Goal: Complete application form

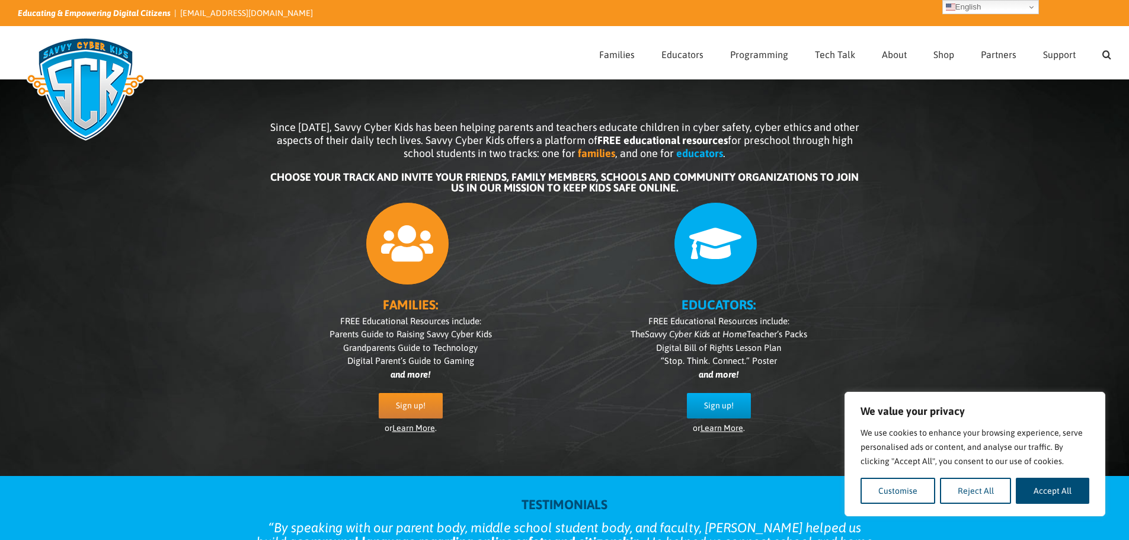
click at [1007, 494] on button "Reject All" at bounding box center [976, 491] width 72 height 26
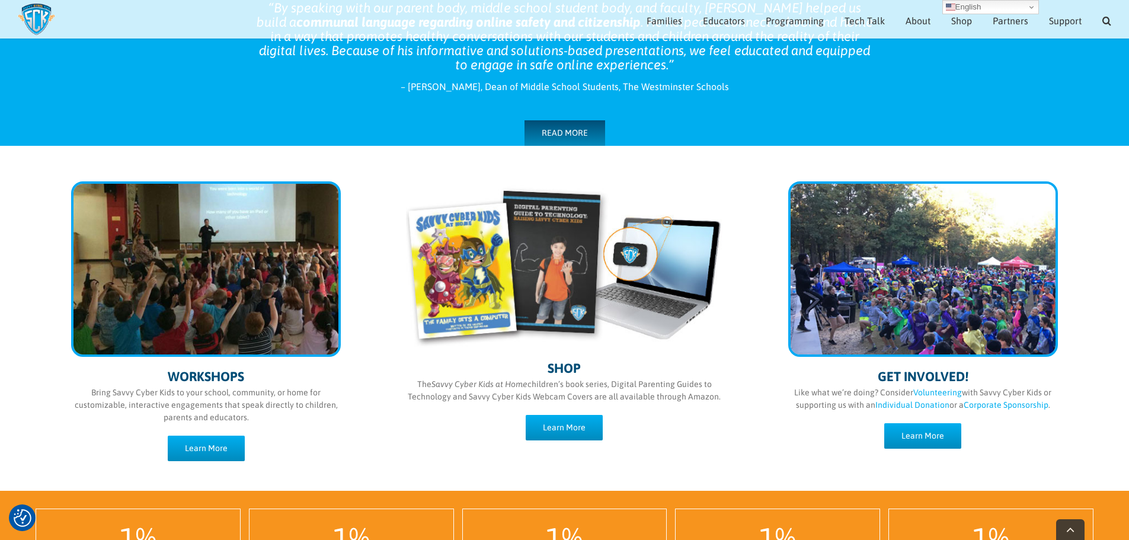
scroll to position [521, 0]
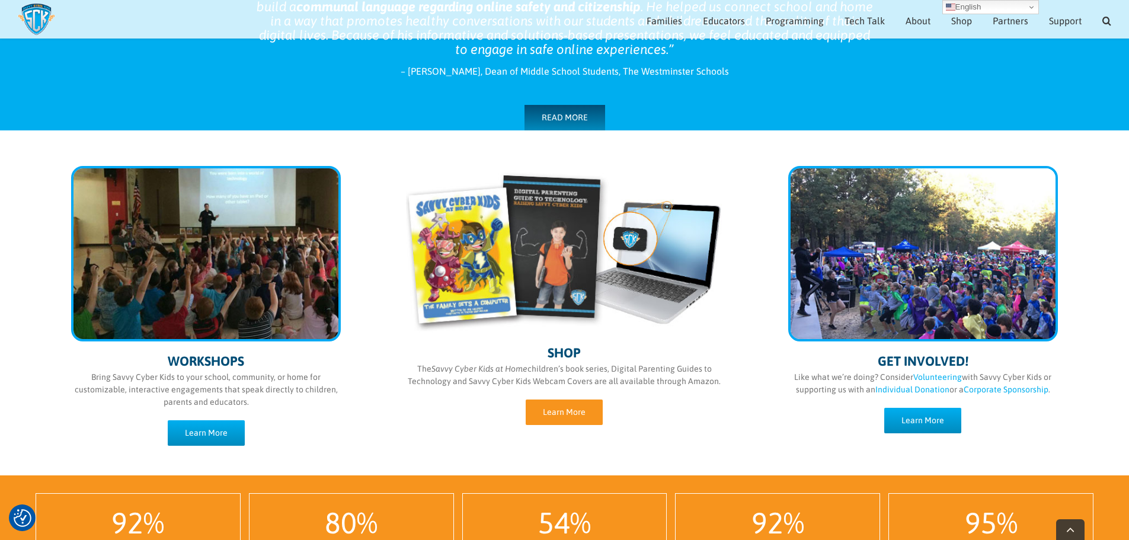
click at [591, 417] on link "Learn More" at bounding box center [564, 411] width 77 height 25
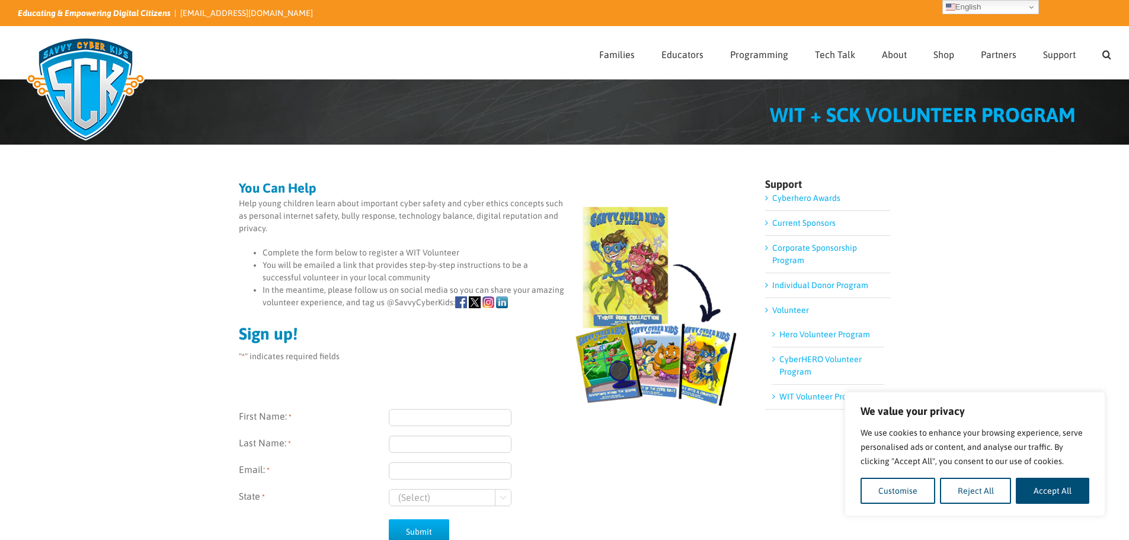
click at [969, 507] on div "We value your privacy We use cookies to enhance your browsing experience, serve…" at bounding box center [974, 454] width 261 height 124
click at [969, 493] on button "Reject All" at bounding box center [976, 491] width 72 height 26
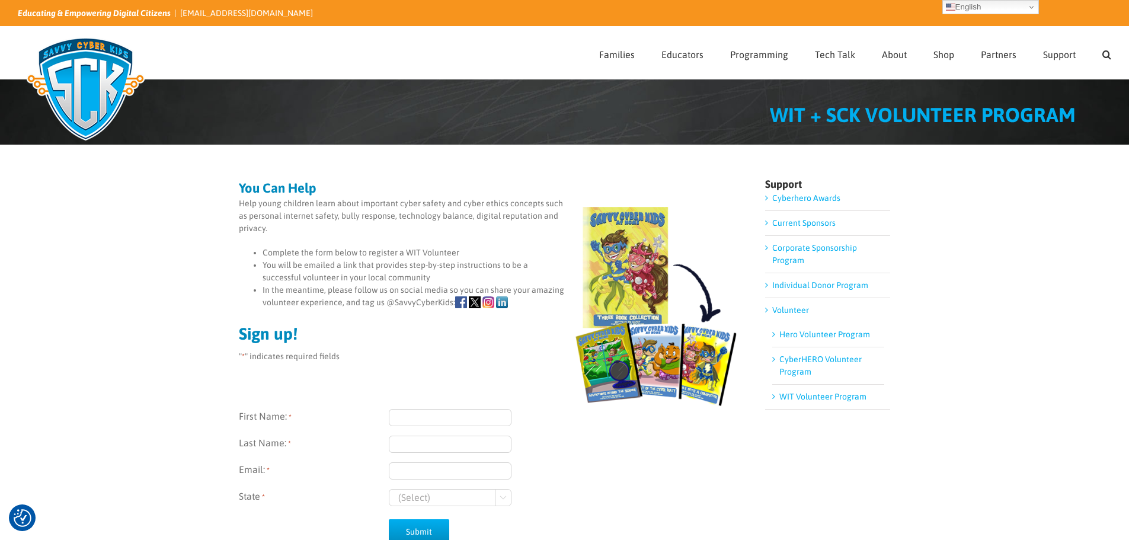
click at [430, 404] on div "First Name: * Last Name: * Email: * State * (Select) Georgia Wisconsin " at bounding box center [489, 440] width 501 height 132
click at [424, 412] on input "First Name: *" at bounding box center [450, 417] width 123 height 17
type input "Alexia"
type input "Natkin"
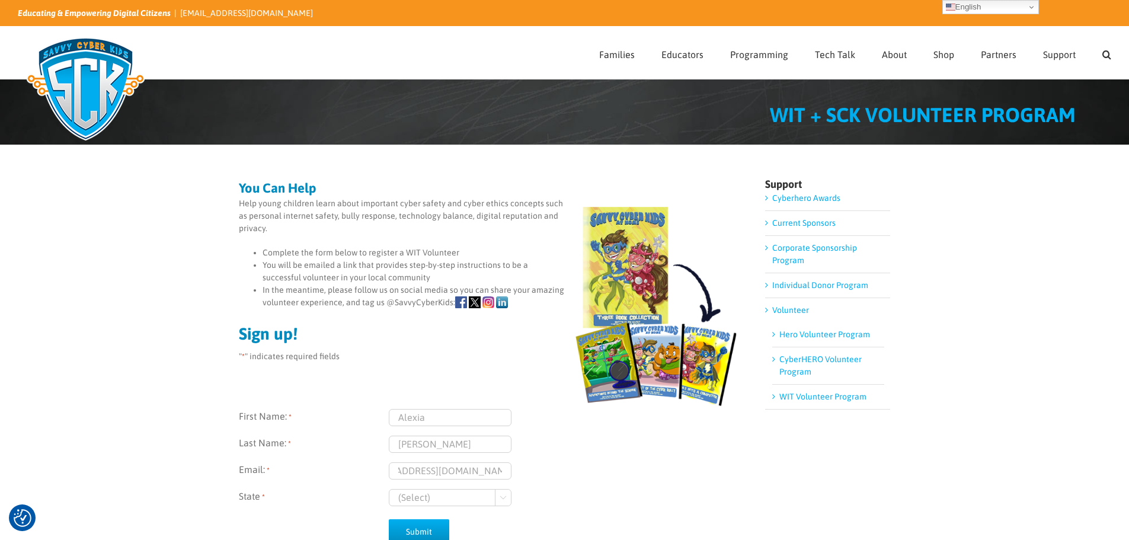
type input "alexia.natkin1@molsoncoors.com"
select select "Wisconsin"
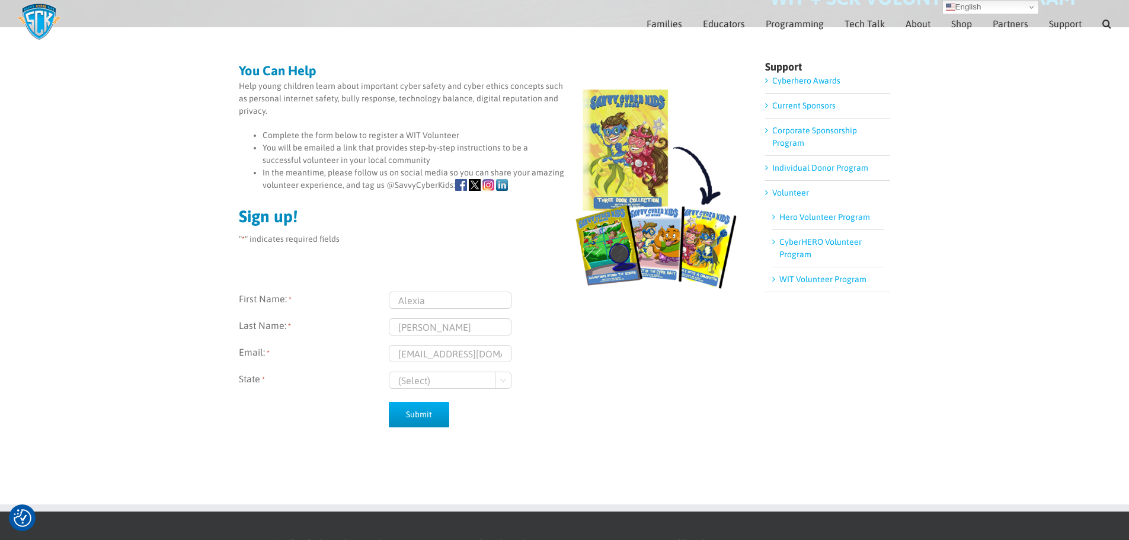
scroll to position [108, 0]
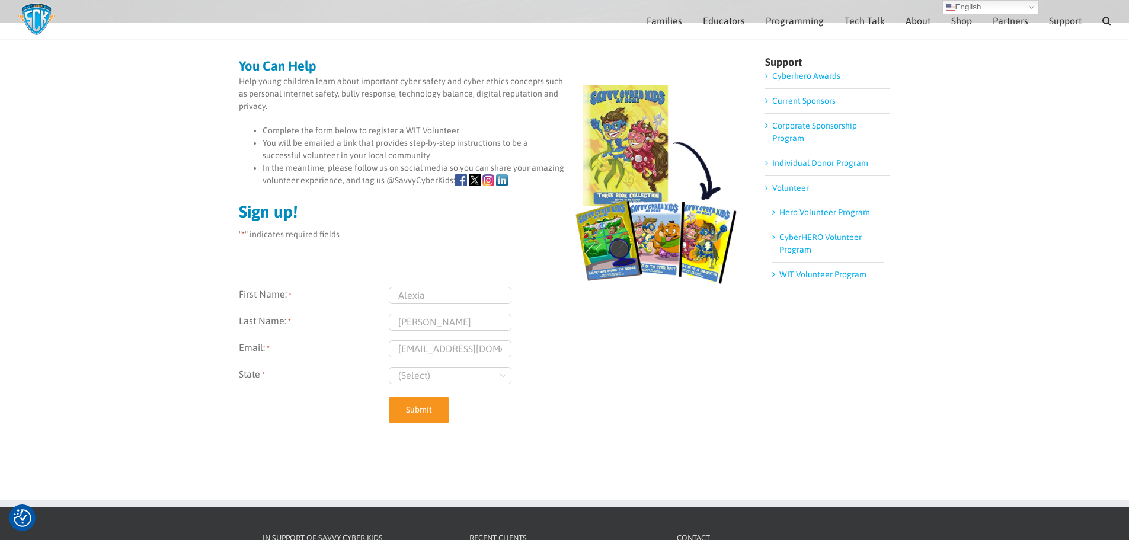
click at [425, 414] on input "Submit" at bounding box center [419, 409] width 60 height 25
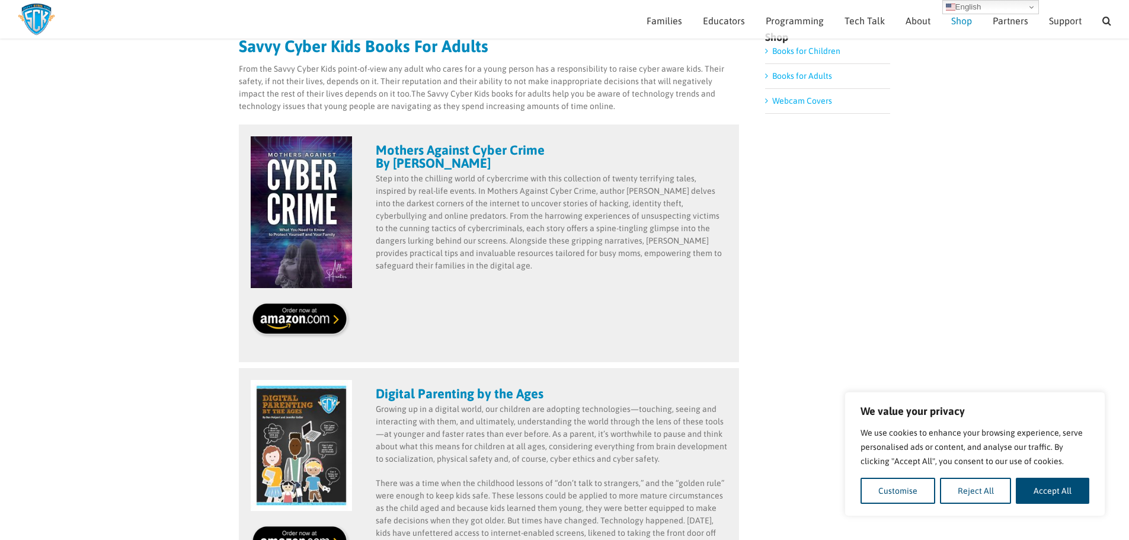
scroll to position [103, 0]
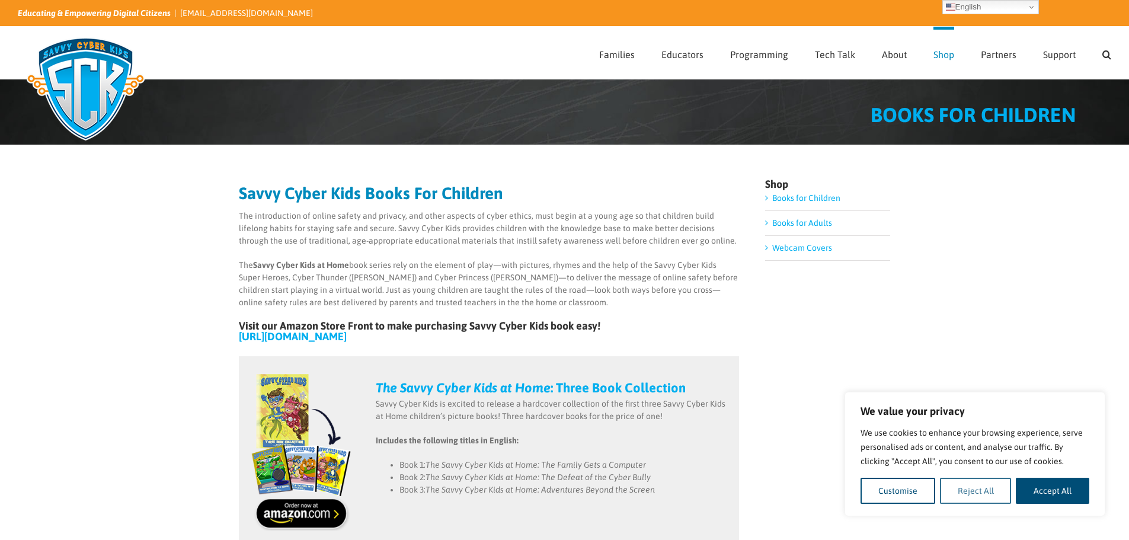
click at [973, 492] on button "Reject All" at bounding box center [976, 491] width 72 height 26
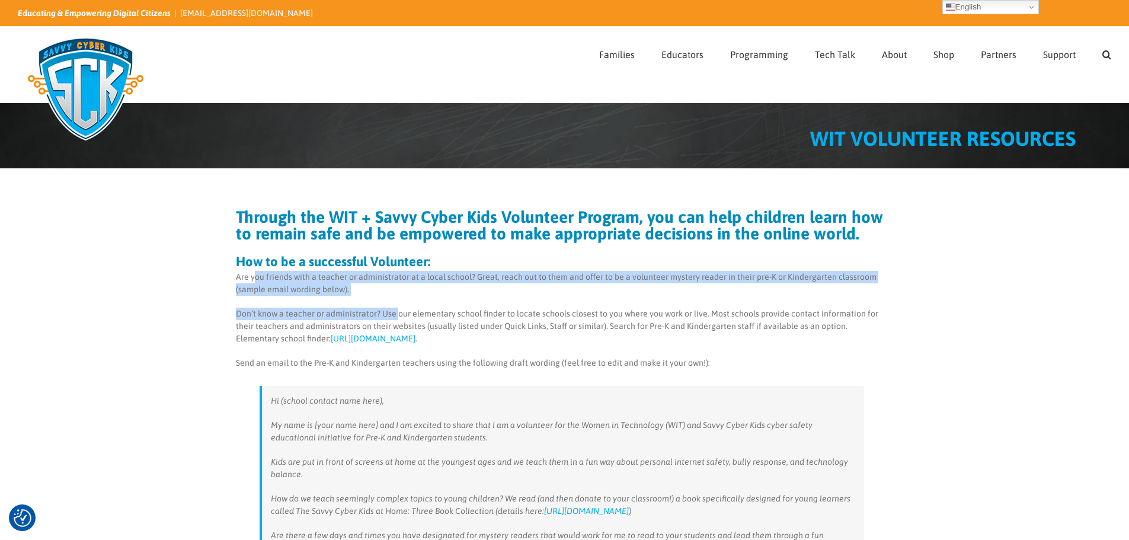
drag, startPoint x: 256, startPoint y: 278, endPoint x: 398, endPoint y: 297, distance: 142.8
click at [398, 297] on div "Through the WIT + Savvy Cyber Kids Volunteer Program, you can help children lea…" at bounding box center [562, 532] width 652 height 646
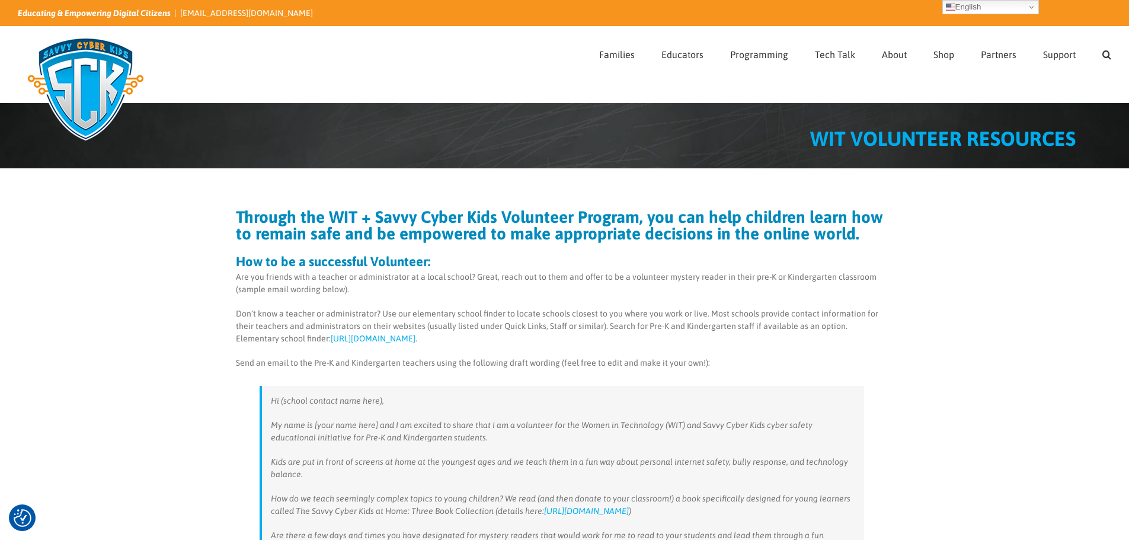
click at [776, 352] on div "Through the WIT + Savvy Cyber Kids Volunteer Program, you can help children lea…" at bounding box center [562, 532] width 652 height 646
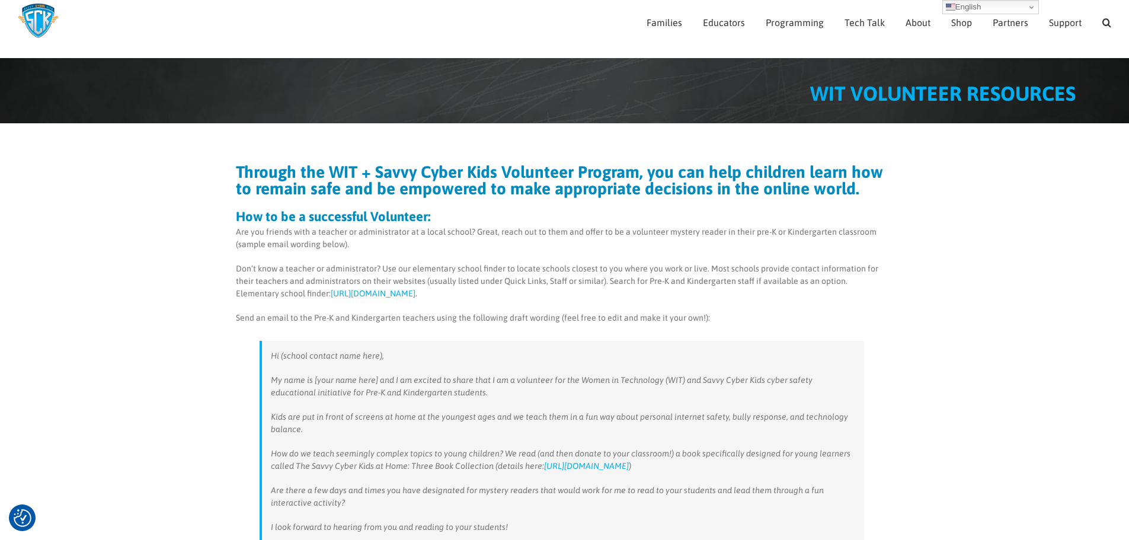
scroll to position [59, 0]
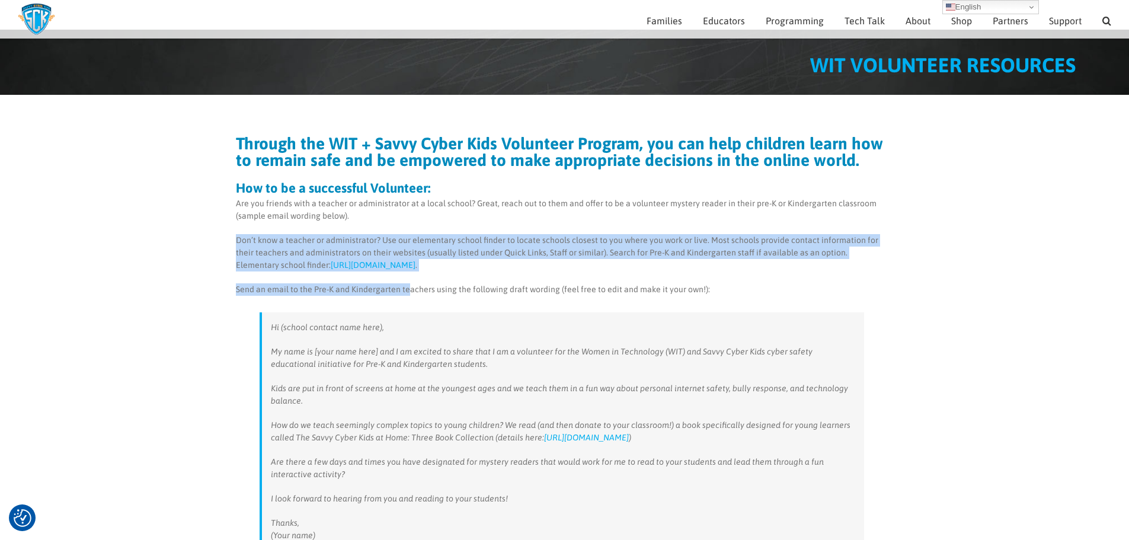
drag, startPoint x: 233, startPoint y: 243, endPoint x: 408, endPoint y: 283, distance: 178.8
click at [408, 283] on div "Through the WIT + Savvy Cyber Kids Volunteer Program, you can help children lea…" at bounding box center [564, 453] width 1129 height 716
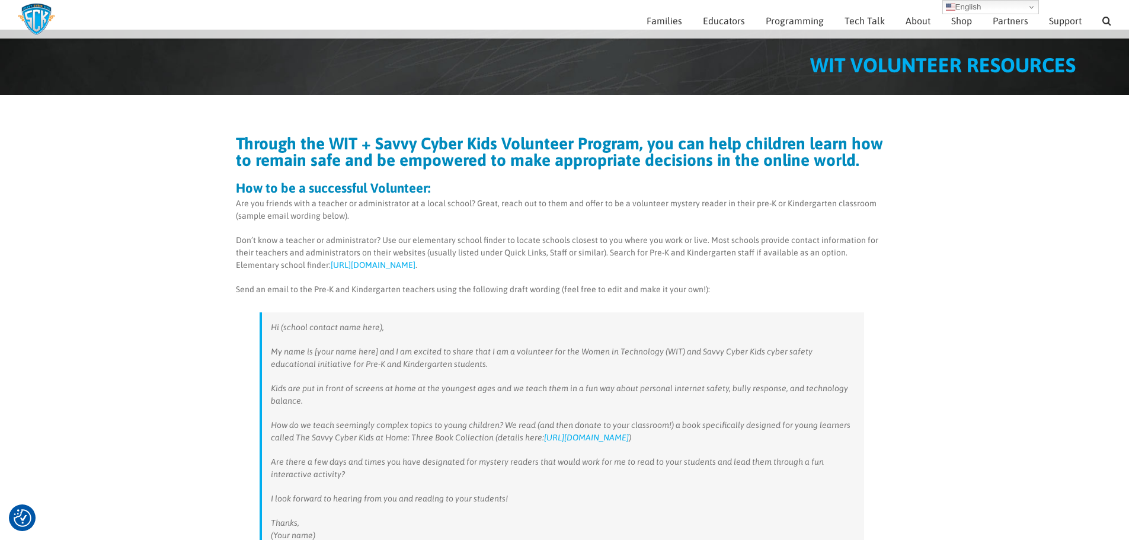
click at [1013, 334] on div "Through the WIT + Savvy Cyber Kids Volunteer Program, you can help children lea…" at bounding box center [564, 453] width 1129 height 716
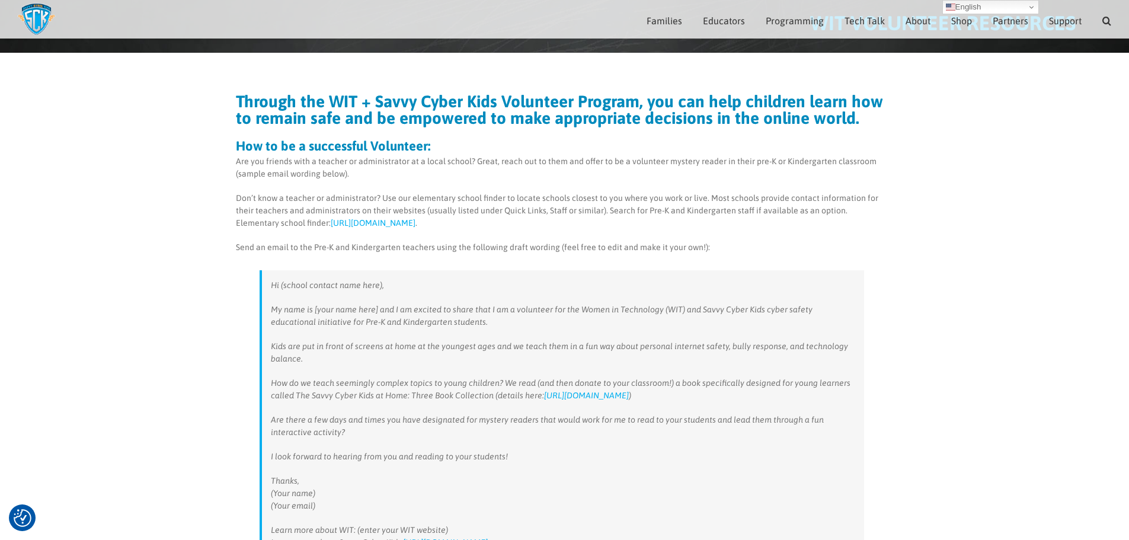
scroll to position [0, 0]
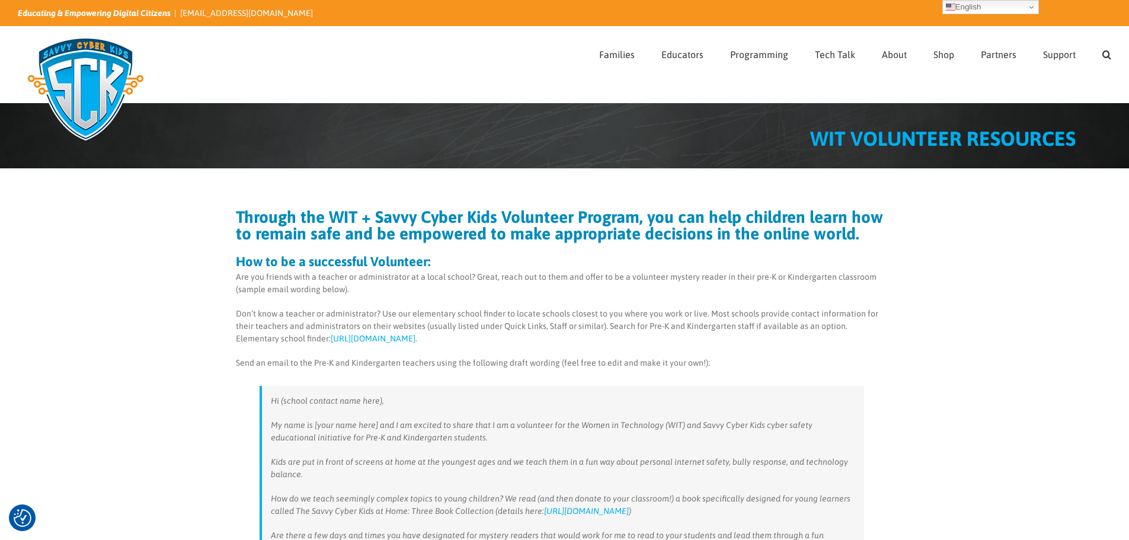
drag, startPoint x: 526, startPoint y: 286, endPoint x: 271, endPoint y: 406, distance: 282.0
click at [271, 406] on blockquote "Hi (school contact name here), My name is [your name here] and I am excited to …" at bounding box center [562, 529] width 604 height 287
copy blockquote "Hi (school contact name here), My name is [your name here] and I am excited to …"
click at [200, 469] on div "Through the WIT + Savvy Cyber Kids Volunteer Program, you can help children lea…" at bounding box center [564, 526] width 1129 height 716
click at [208, 252] on div "Through the WIT + Savvy Cyber Kids Volunteer Program, you can help children lea…" at bounding box center [564, 526] width 1129 height 716
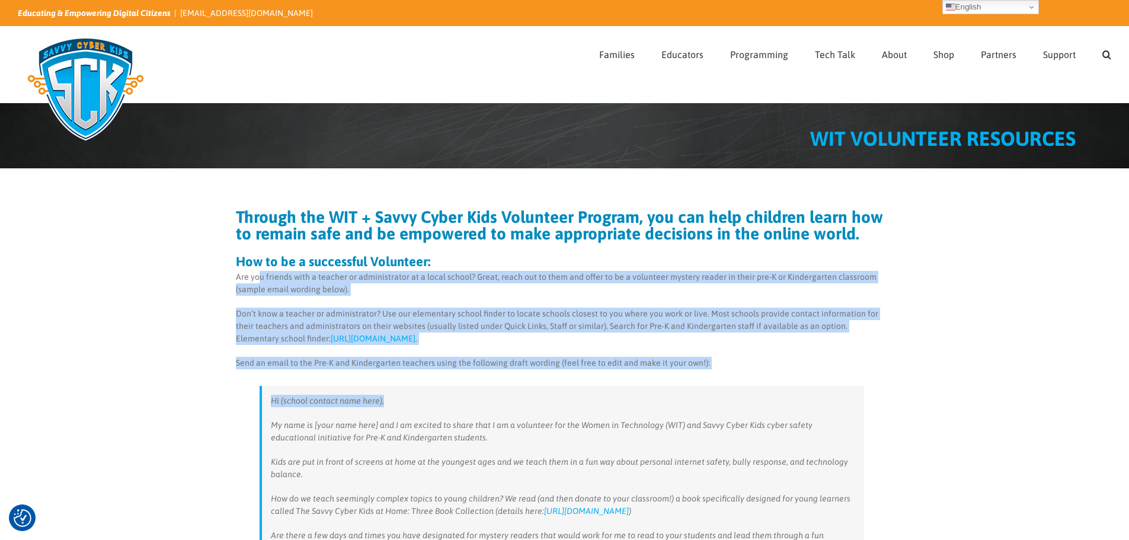
drag, startPoint x: 742, startPoint y: 372, endPoint x: 261, endPoint y: 280, distance: 489.8
click at [261, 280] on div "Through the WIT + Savvy Cyber Kids Volunteer Program, you can help children lea…" at bounding box center [562, 532] width 652 height 646
click at [163, 354] on div "Through the WIT + Savvy Cyber Kids Volunteer Program, you can help children lea…" at bounding box center [564, 526] width 1129 height 716
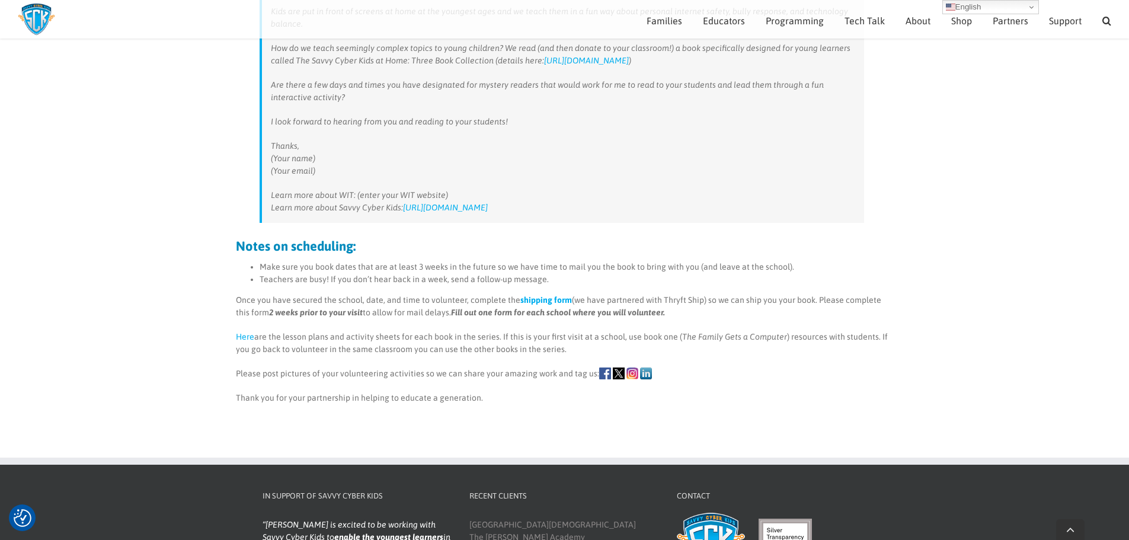
scroll to position [460, 0]
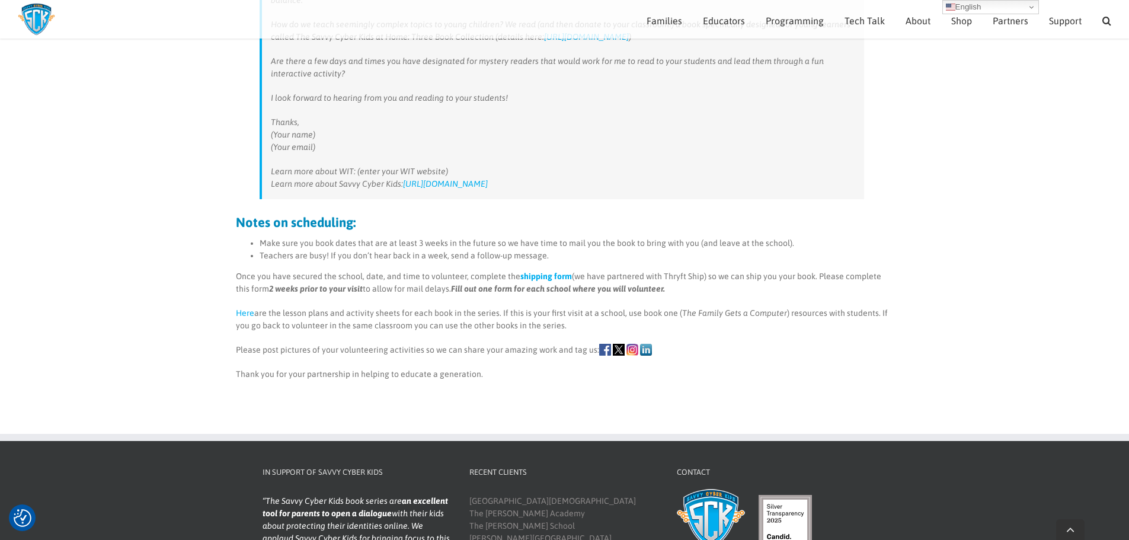
click at [677, 353] on p "Please post pictures of your volunteering activities so we can share your amazi…" at bounding box center [562, 350] width 652 height 12
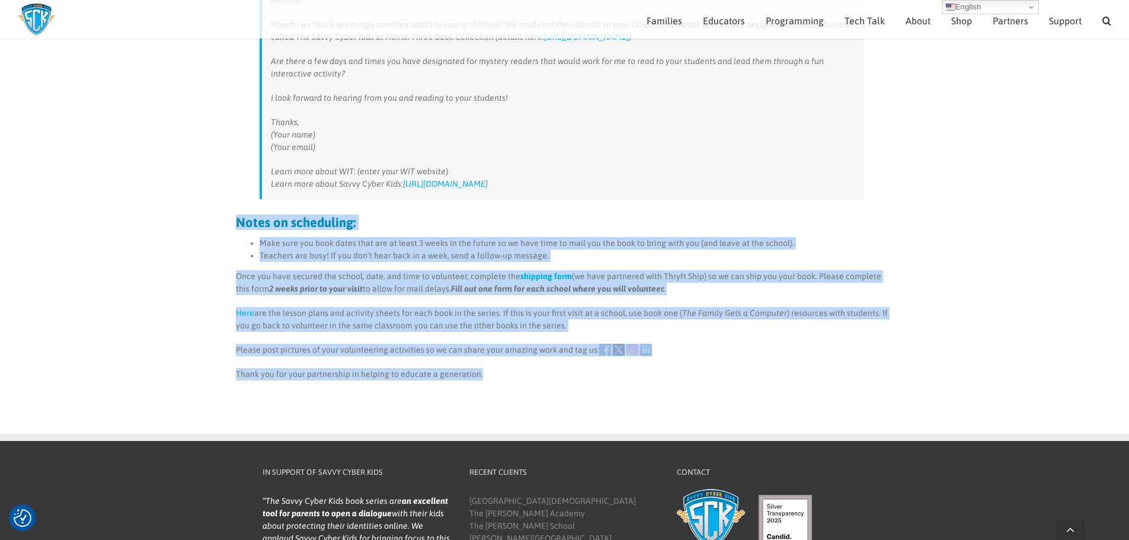
drag, startPoint x: 500, startPoint y: 376, endPoint x: 219, endPoint y: 217, distance: 322.3
click at [219, 217] on div "Through the WIT + Savvy Cyber Kids Volunteer Program, you can help children lea…" at bounding box center [564, 52] width 1129 height 716
copy div "Notes on scheduling: Make sure you book dates that are at least 3 weeks in the …"
drag, startPoint x: 950, startPoint y: 371, endPoint x: 863, endPoint y: 415, distance: 97.5
click at [950, 371] on div "Through the WIT + Savvy Cyber Kids Volunteer Program, you can help children lea…" at bounding box center [564, 52] width 1129 height 716
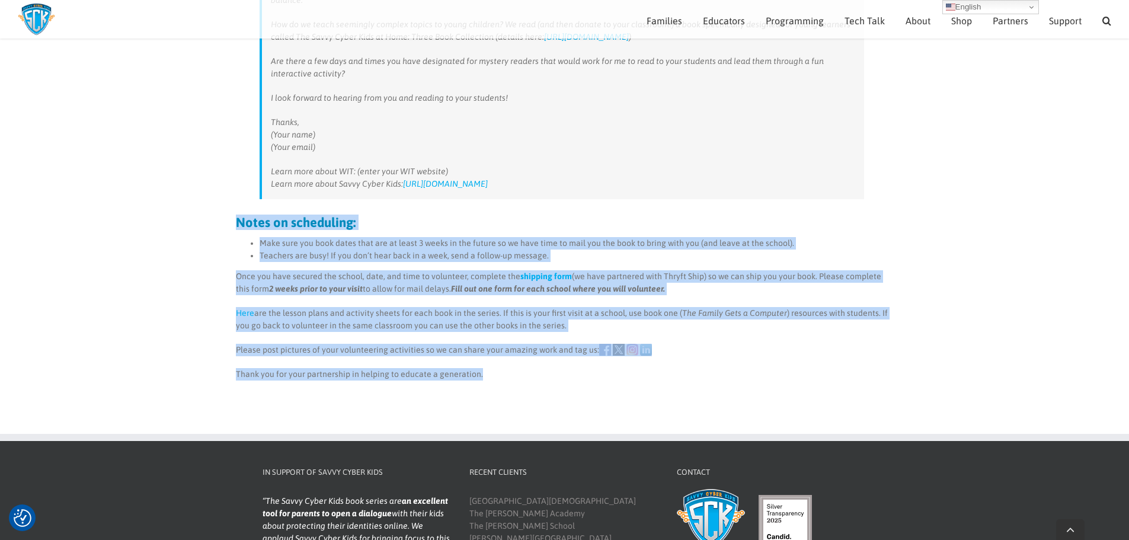
click at [371, 308] on p "Here are the lesson plans and activity sheets for each book in the series. If t…" at bounding box center [562, 319] width 652 height 25
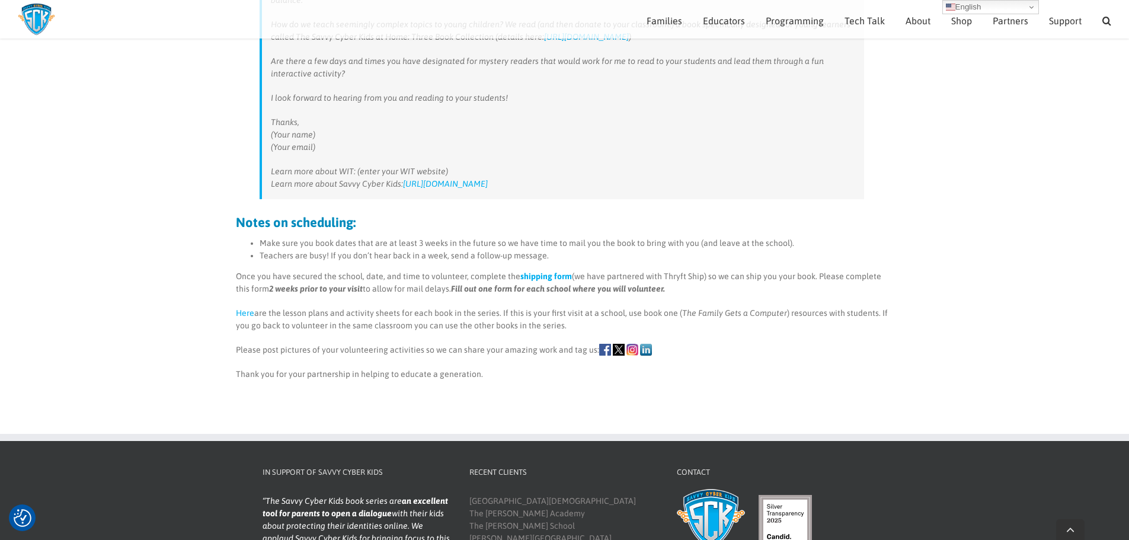
click at [244, 315] on link "Here" at bounding box center [245, 312] width 18 height 9
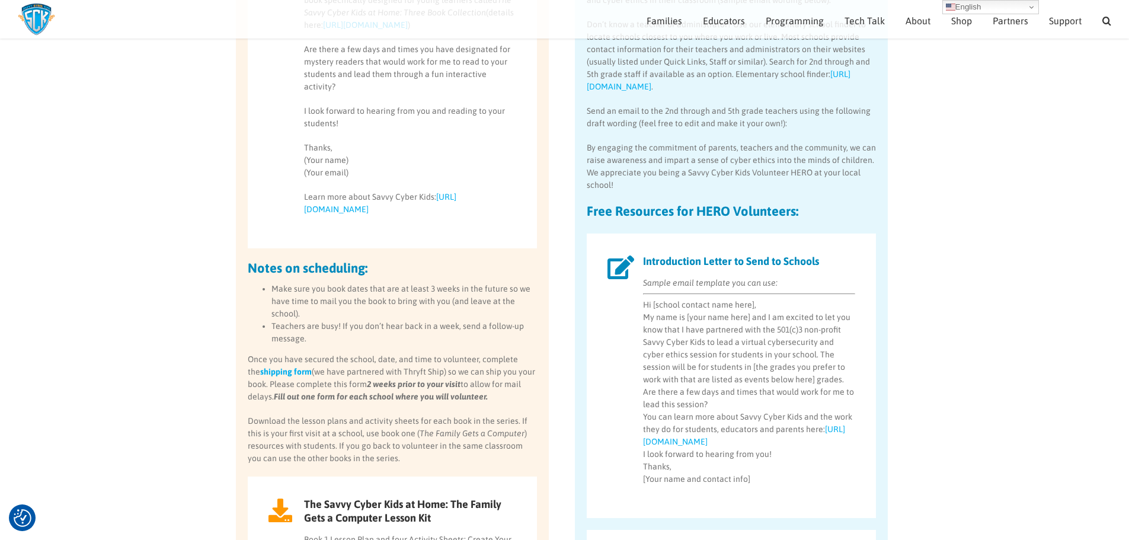
scroll to position [758, 0]
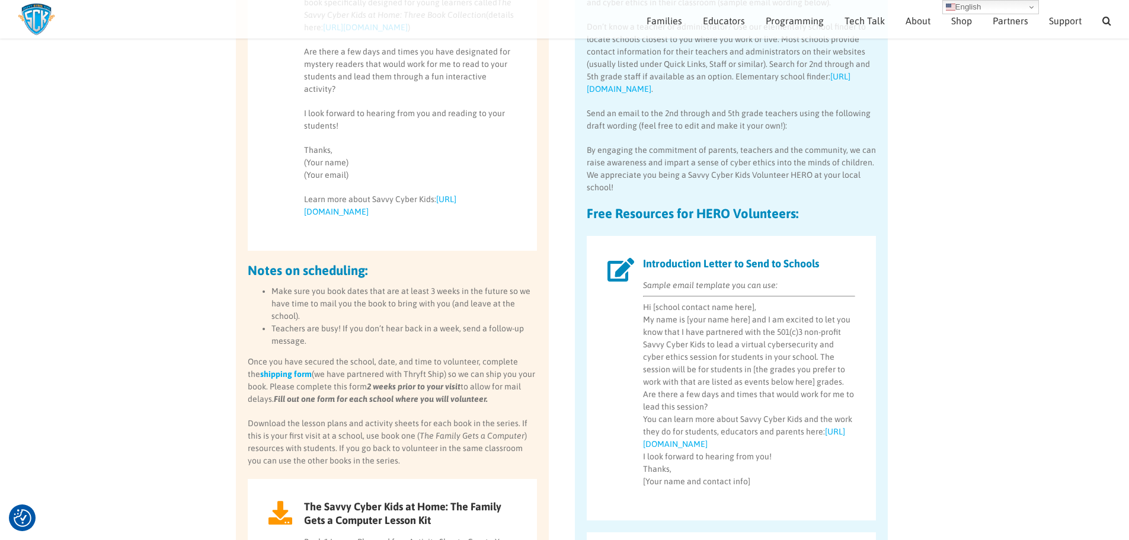
click at [617, 356] on div "Sample email template you can use: Hi [school contact name here], My name is [y…" at bounding box center [731, 383] width 248 height 209
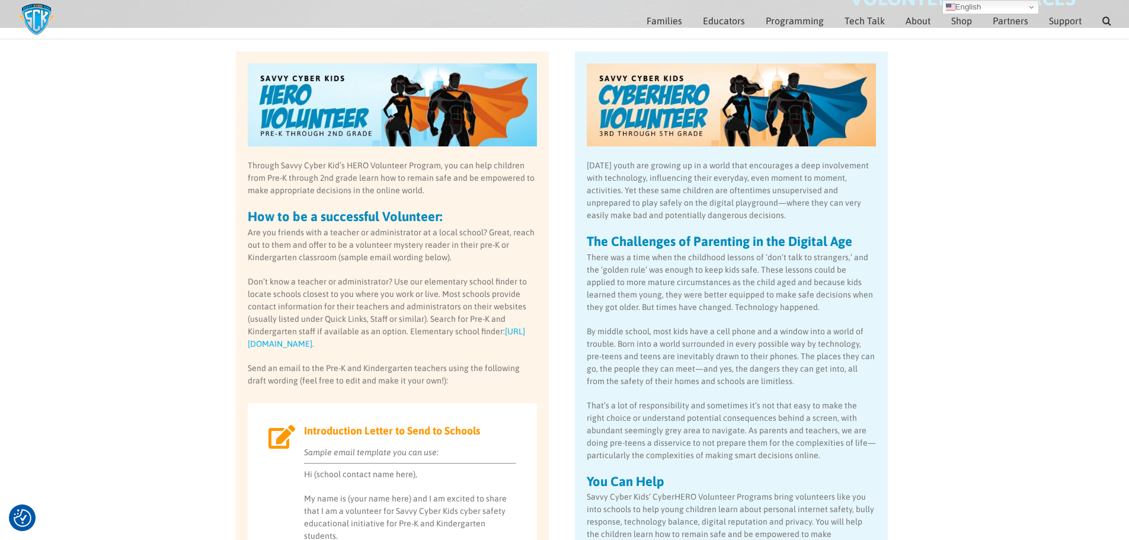
scroll to position [109, 0]
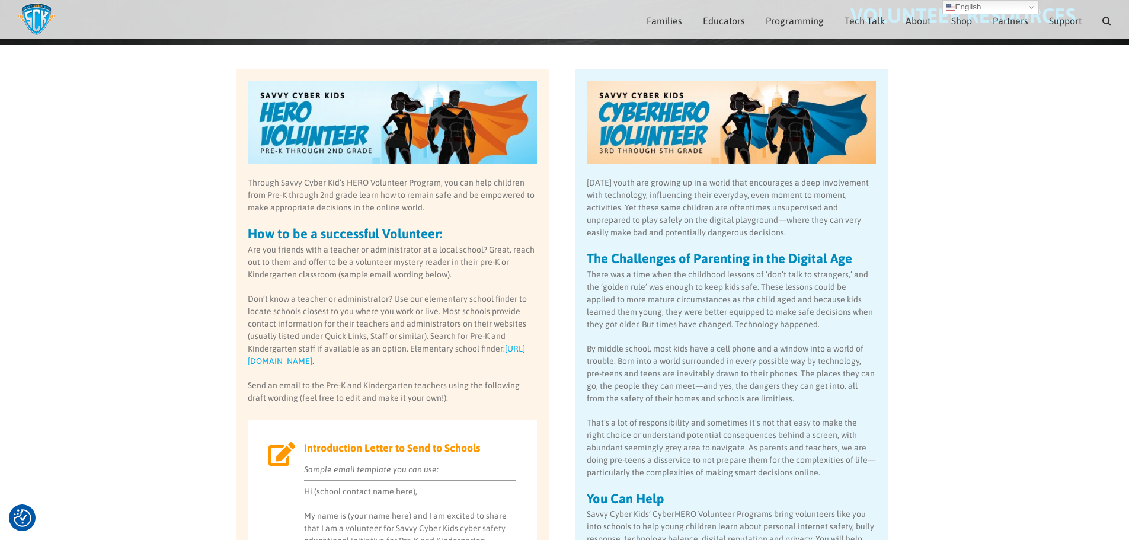
click at [425, 391] on p "Send an email to the Pre-K and Kindergarten teachers using the following draft …" at bounding box center [392, 391] width 289 height 25
